Goal: Task Accomplishment & Management: Complete application form

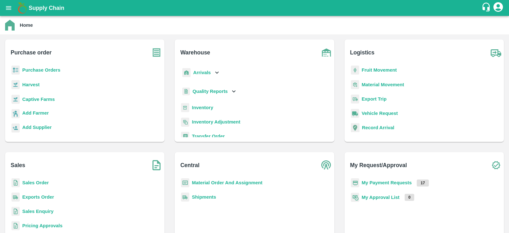
click at [126, 26] on div "Home" at bounding box center [254, 25] width 498 height 11
click at [38, 98] on b "Captive Farms" at bounding box center [38, 99] width 32 height 5
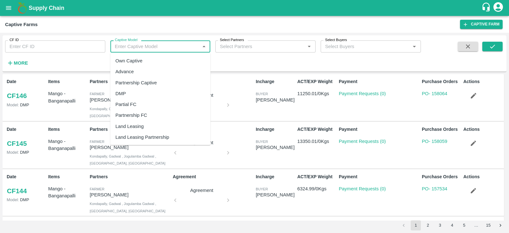
click at [151, 50] on input "Captive Model" at bounding box center [155, 46] width 86 height 8
click at [127, 125] on div "Land Leasing" at bounding box center [130, 126] width 28 height 7
type input "Land Leasing"
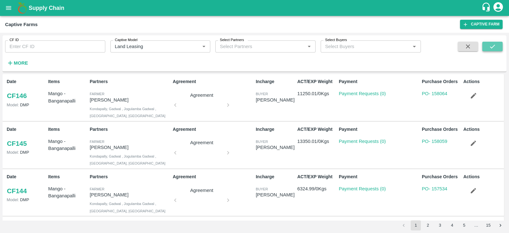
click at [500, 43] on button "submit" at bounding box center [493, 47] width 20 height 10
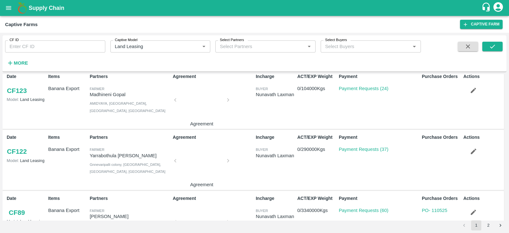
scroll to position [249, 0]
click at [363, 86] on link "Payment Requests (24)" at bounding box center [364, 88] width 50 height 5
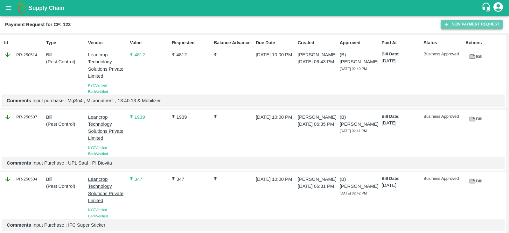
click at [462, 25] on button "New Payment Request" at bounding box center [472, 24] width 62 height 9
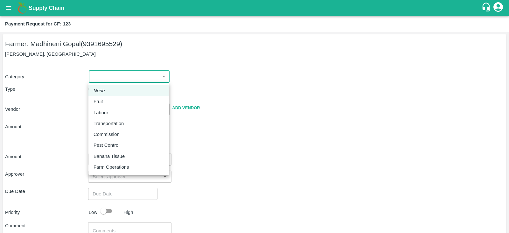
click at [124, 74] on body "Supply Chain Payment Request for CF: 123 Farmer: Madhineni Gopal (9391695529) M…" at bounding box center [254, 116] width 509 height 233
